Goal: Task Accomplishment & Management: Use online tool/utility

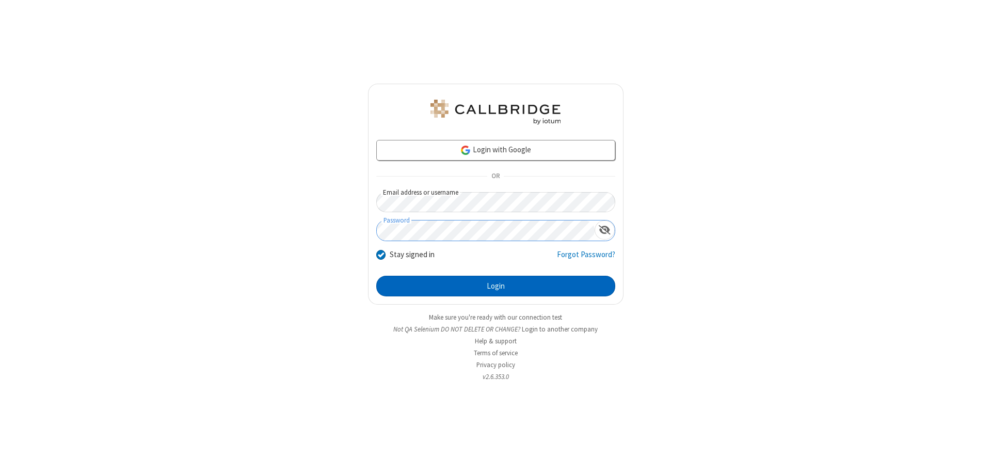
click at [496, 286] on button "Login" at bounding box center [495, 286] width 239 height 21
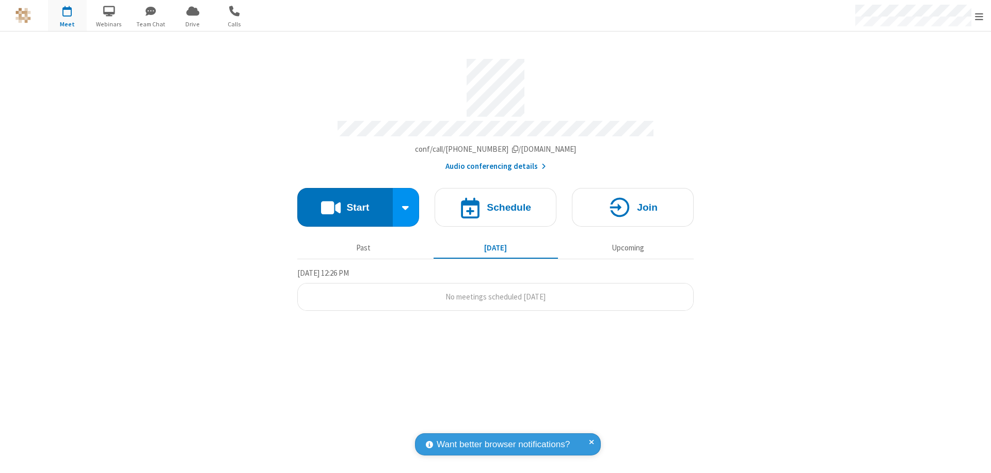
click at [345, 202] on button "Start" at bounding box center [345, 207] width 96 height 39
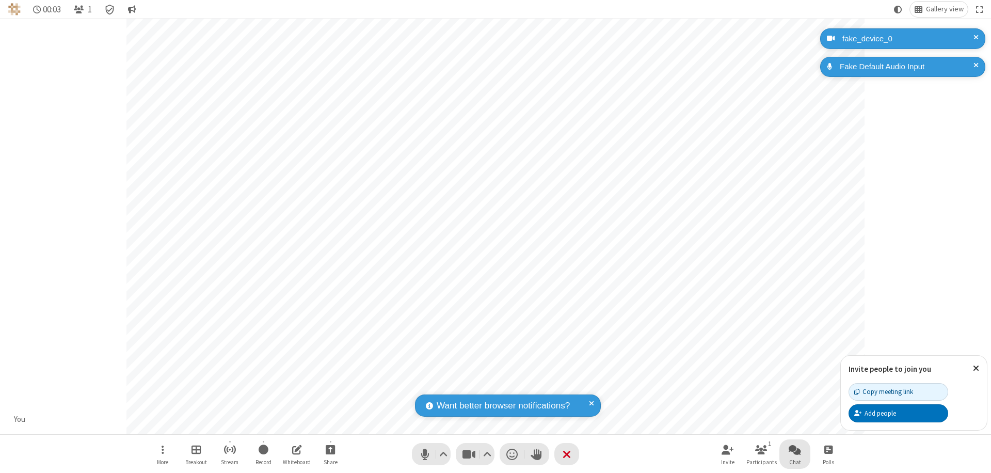
click at [795, 449] on span "Open chat" at bounding box center [795, 449] width 12 height 13
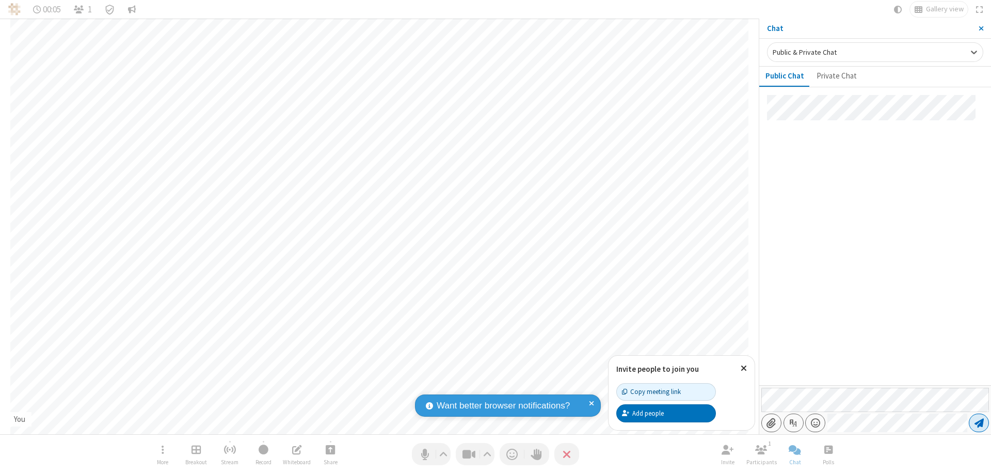
click at [979, 423] on span "Send message" at bounding box center [979, 423] width 9 height 10
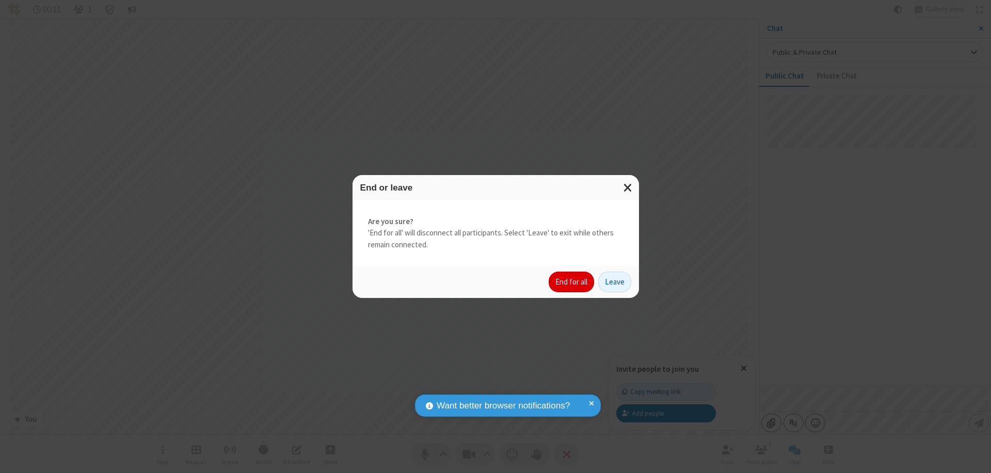
click at [572, 282] on button "End for all" at bounding box center [571, 282] width 45 height 21
